Goal: Find contact information: Find contact information

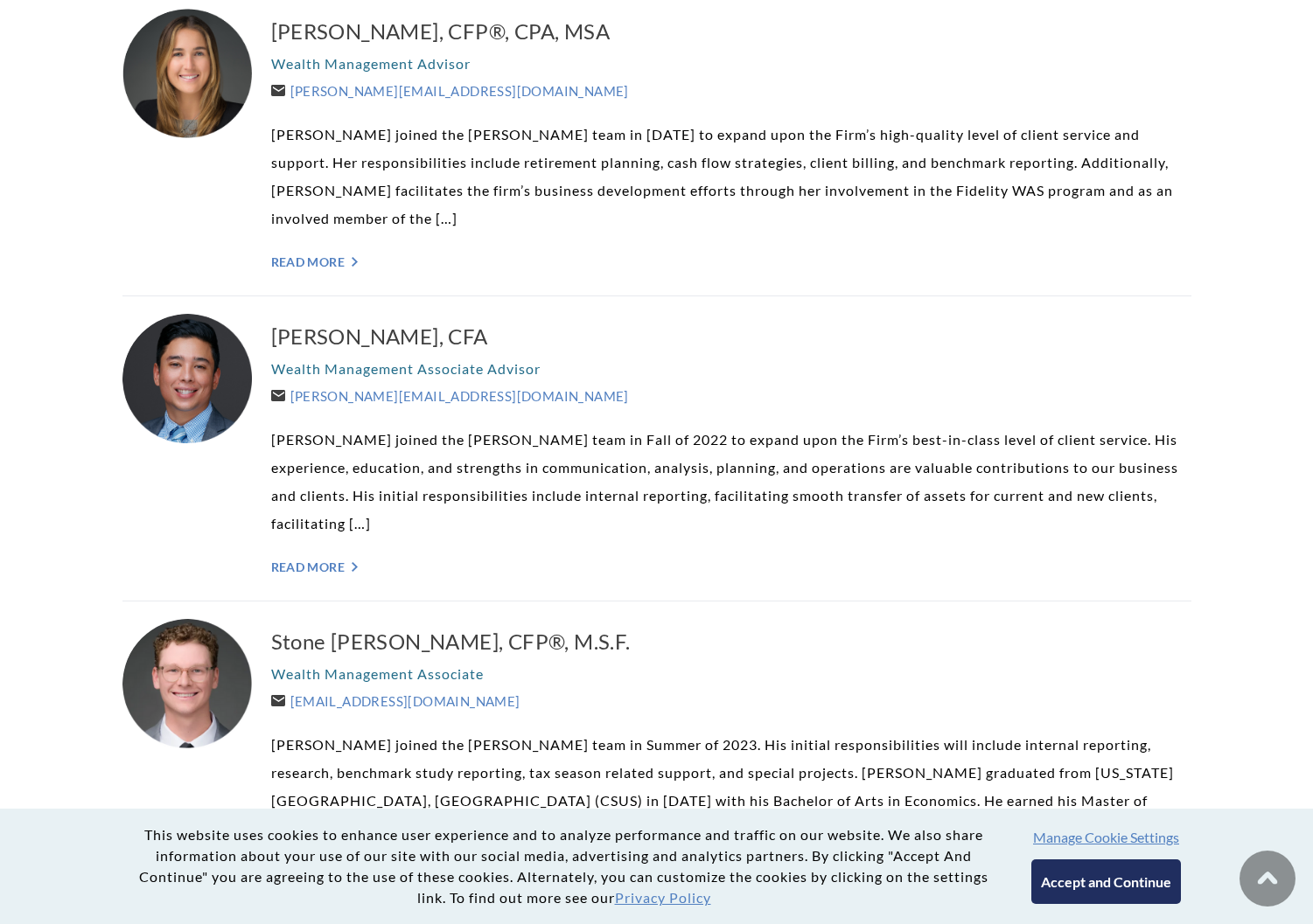
scroll to position [2860, 0]
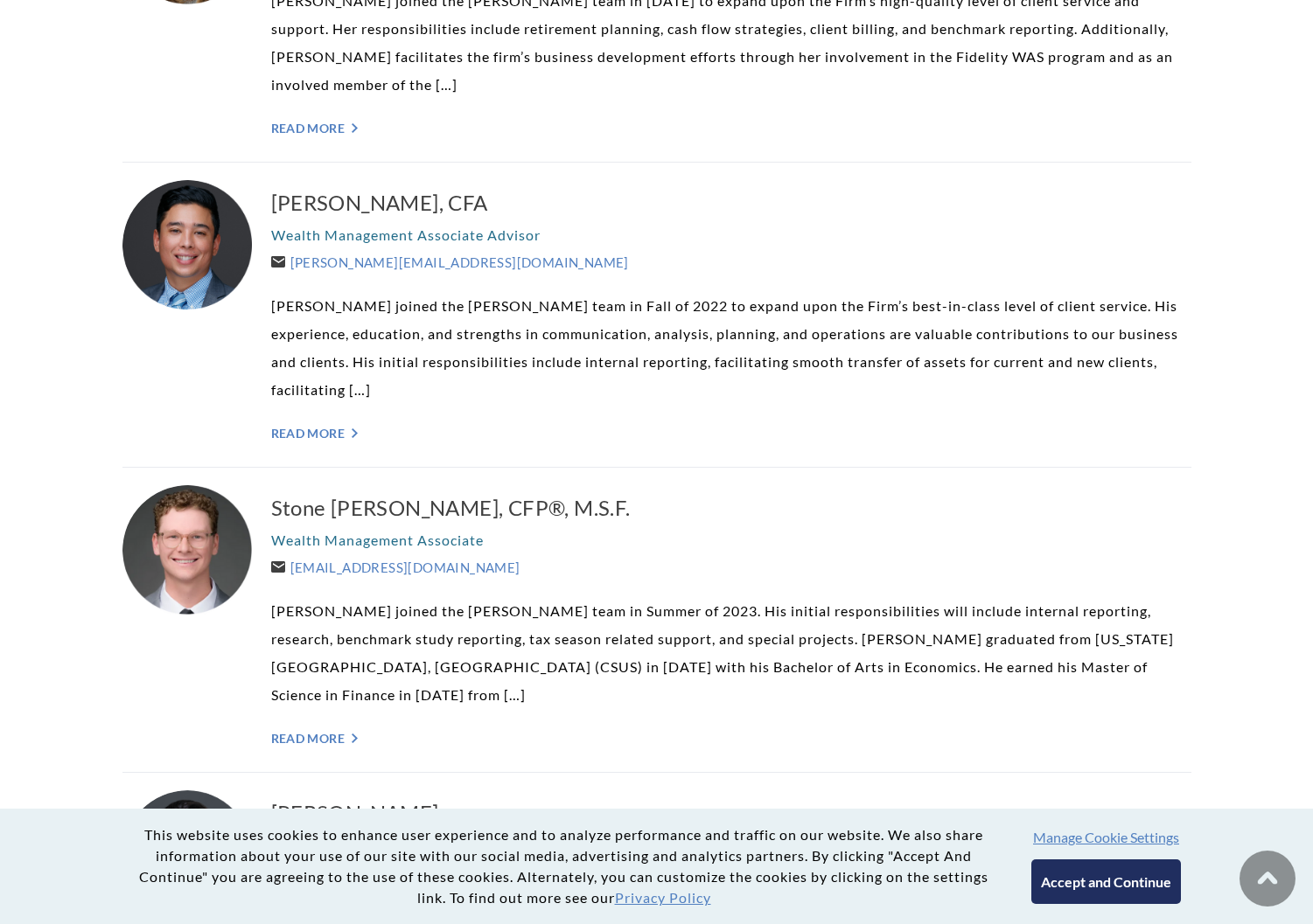
drag, startPoint x: 511, startPoint y: 539, endPoint x: 290, endPoint y: 529, distance: 221.2
click at [290, 529] on div "Stone [PERSON_NAME], CFP®, M.S.F. Wealth Management Associate [EMAIL_ADDRESS][D…" at bounding box center [731, 620] width 920 height 269
copy link "[EMAIL_ADDRESS][DOMAIN_NAME]"
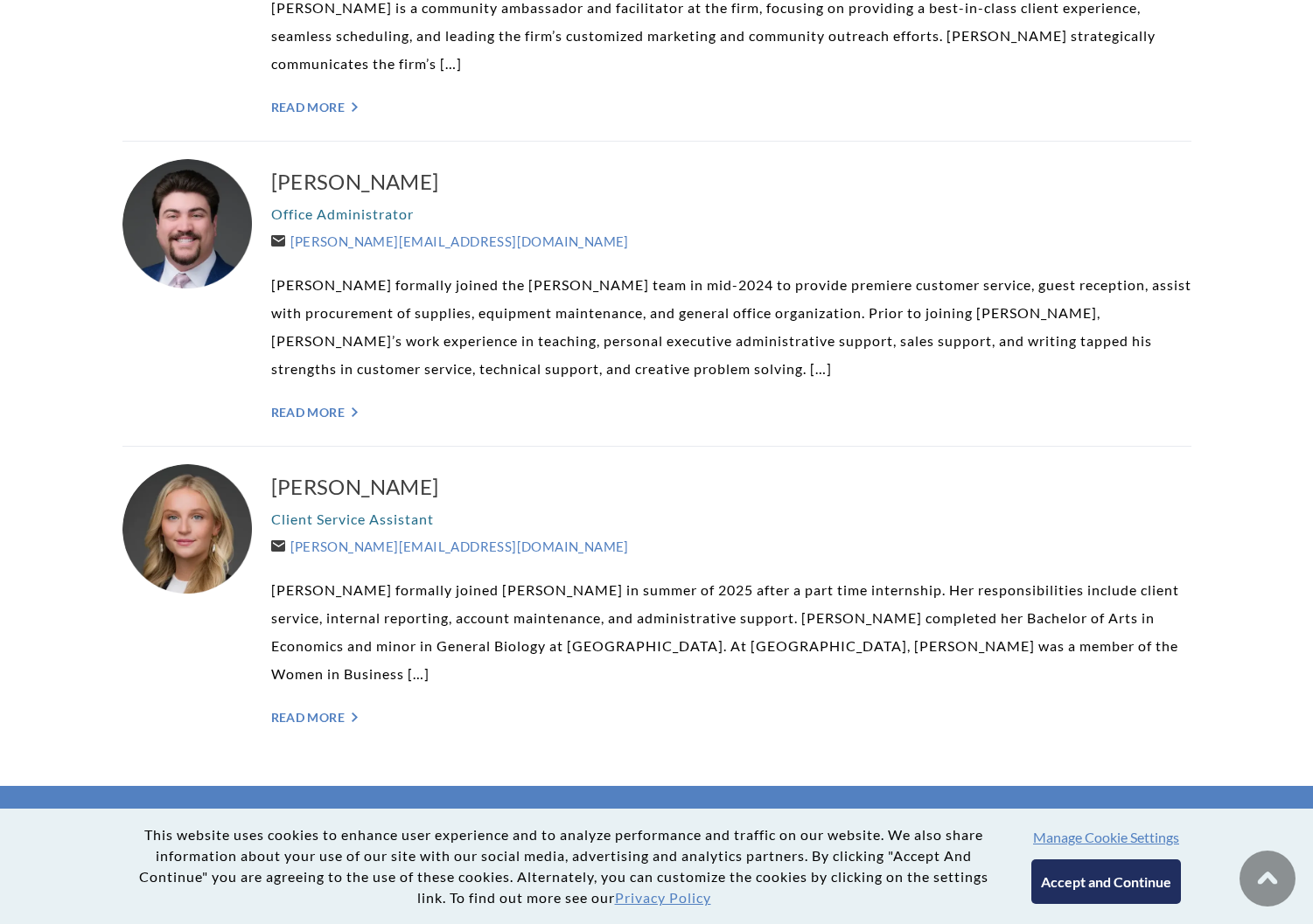
scroll to position [4608, 0]
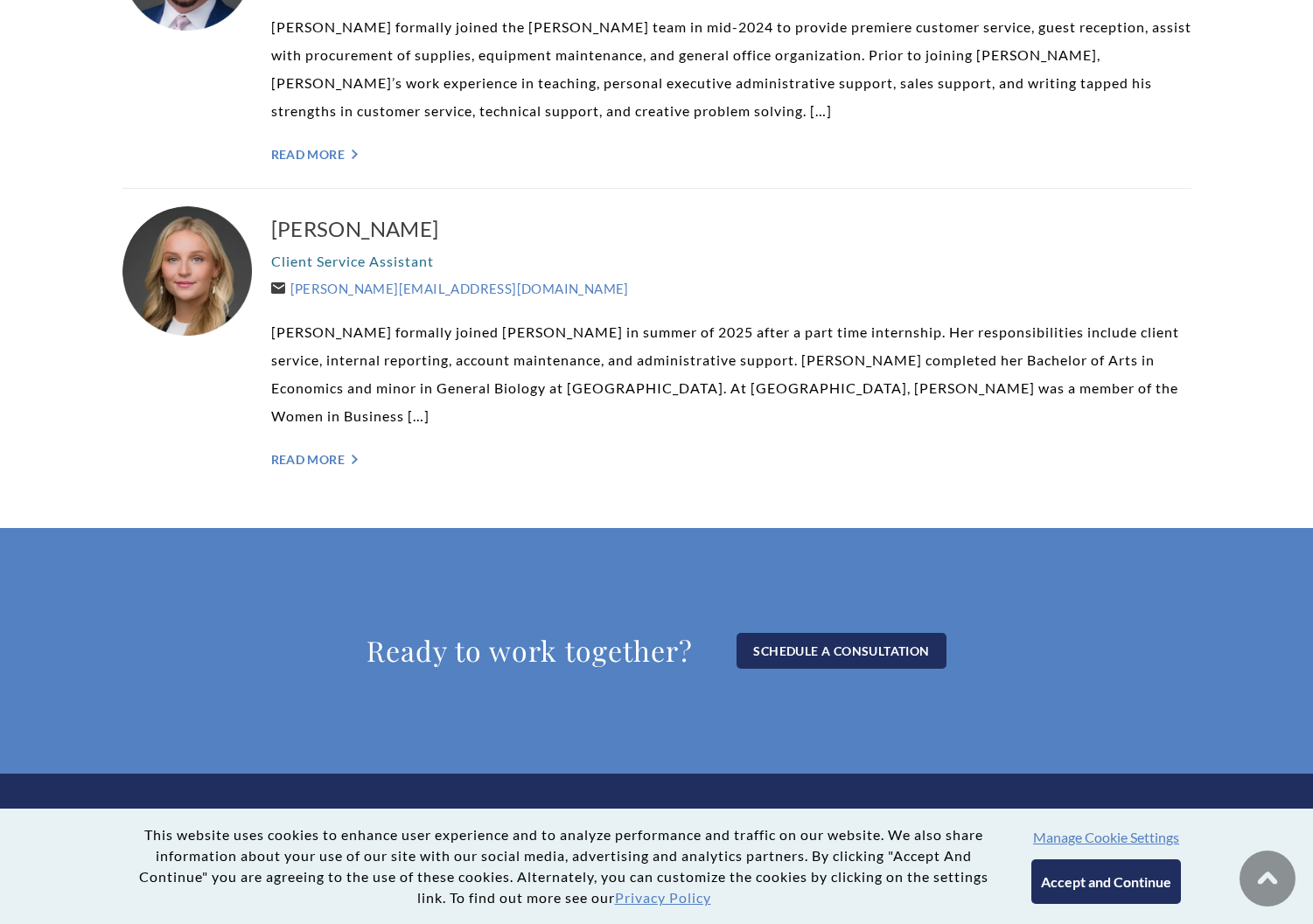
click at [1098, 891] on button "Accept and Continue" at bounding box center [1106, 881] width 149 height 45
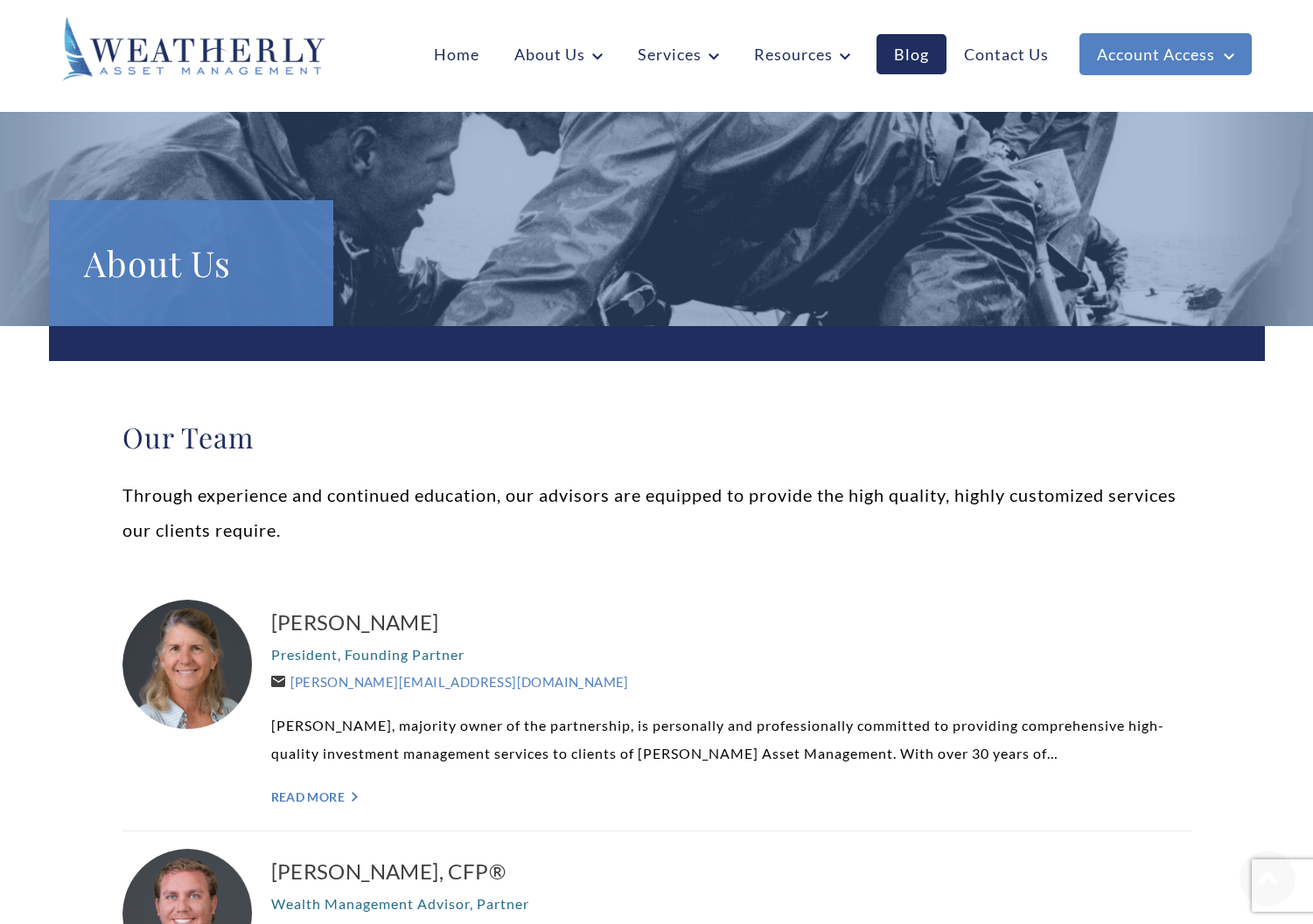
scroll to position [0, 0]
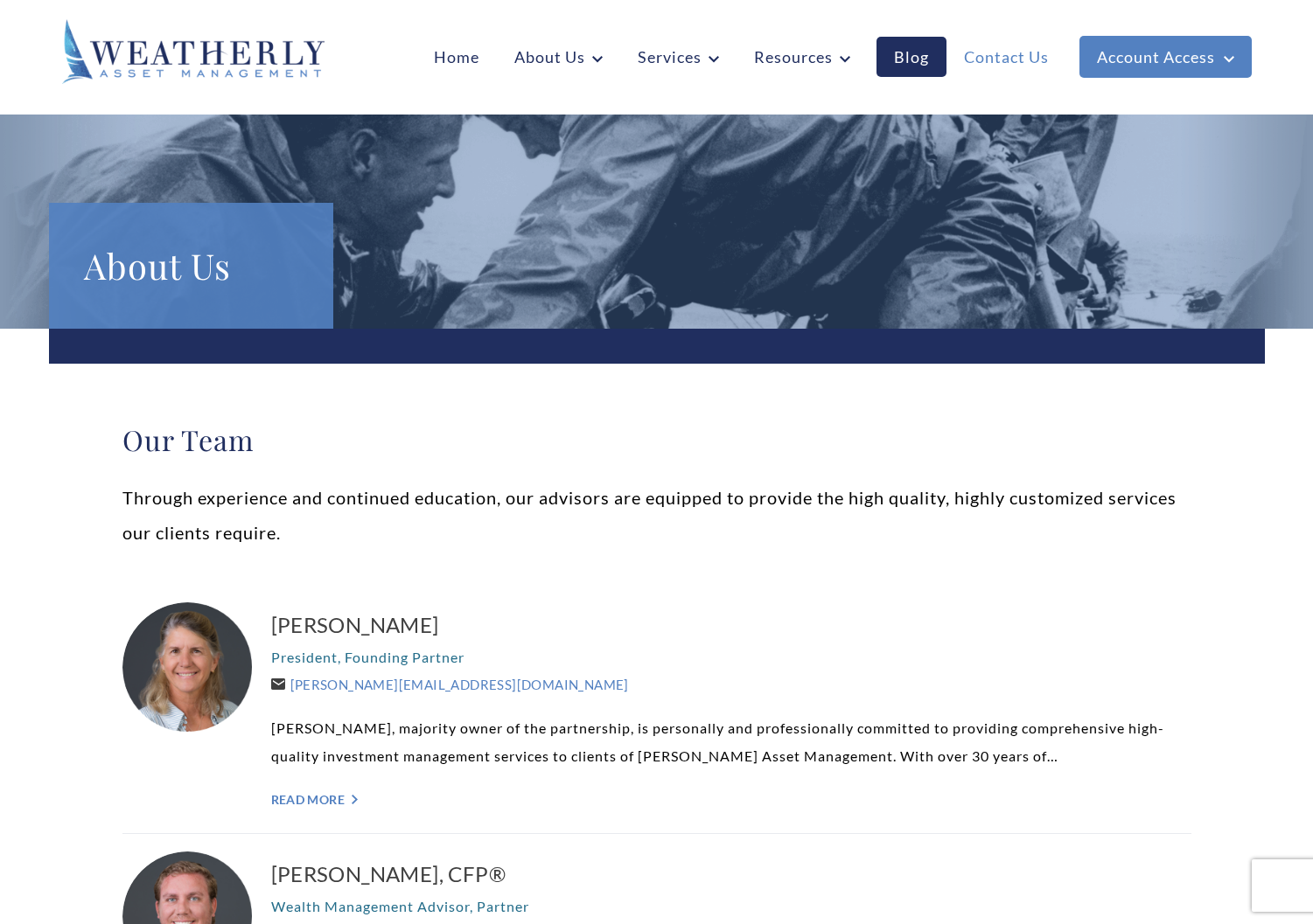
click at [1016, 57] on link "Contact Us" at bounding box center [1006, 57] width 120 height 41
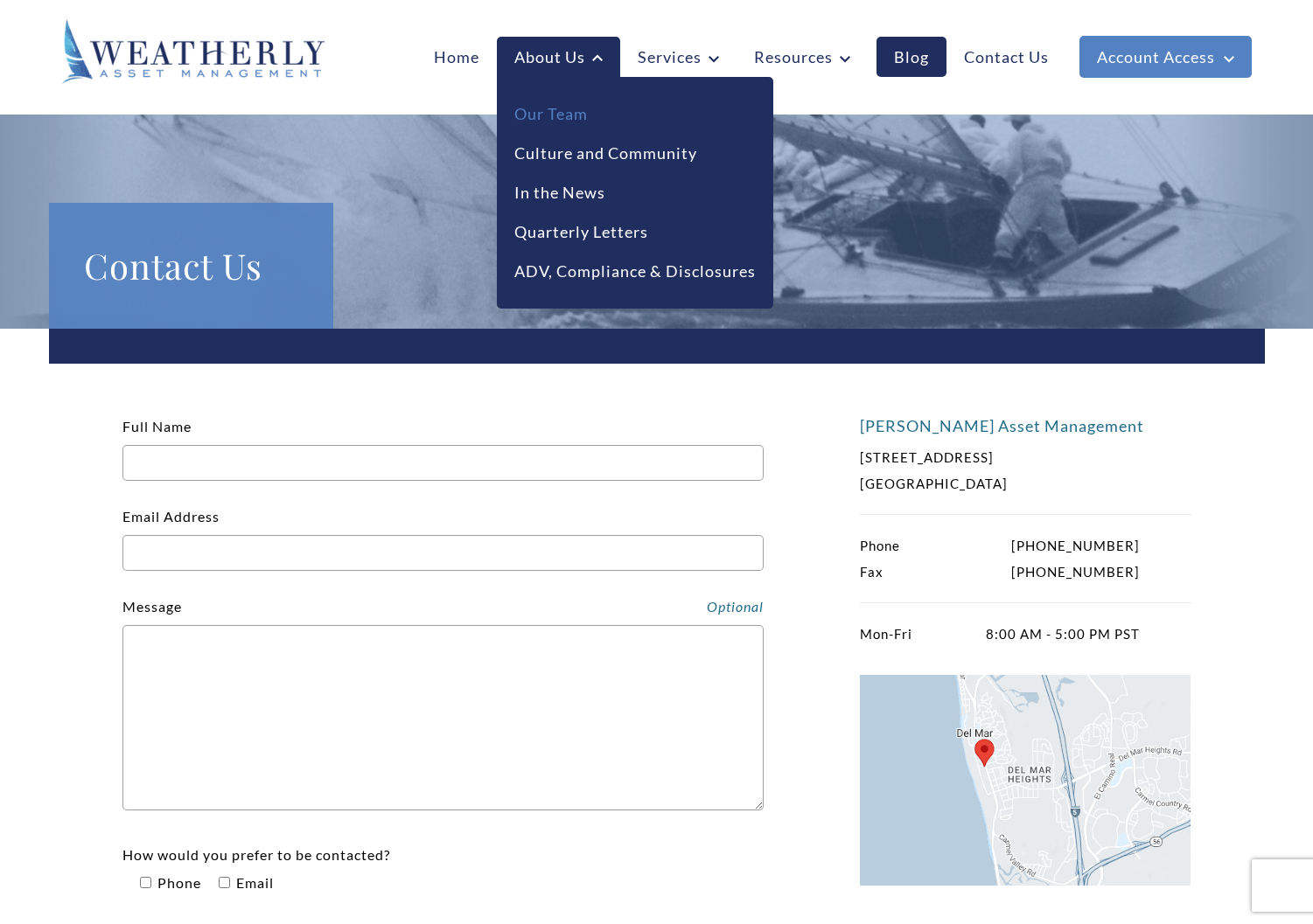
click at [564, 111] on link "Our Team" at bounding box center [551, 114] width 74 height 23
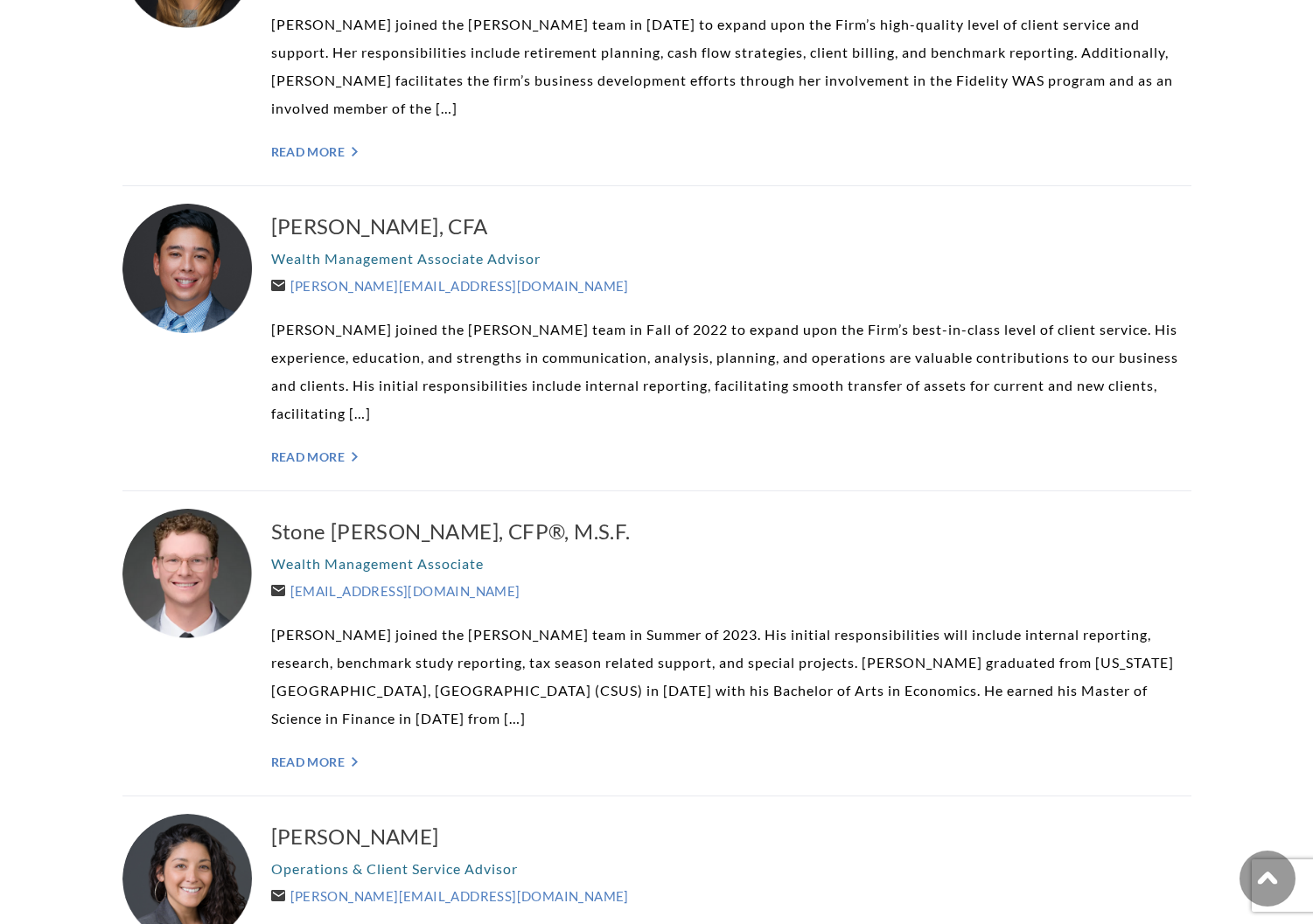
scroll to position [2884, 0]
